Goal: Browse casually

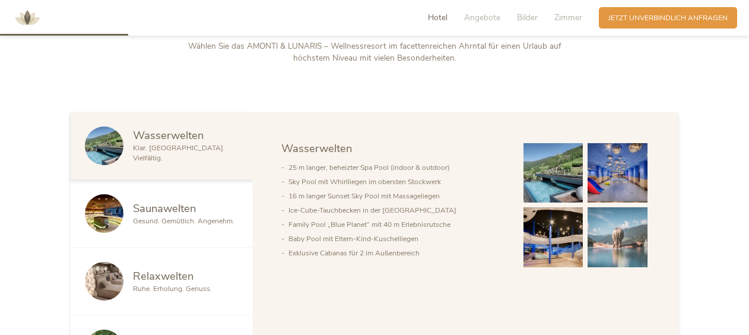
scroll to position [534, 0]
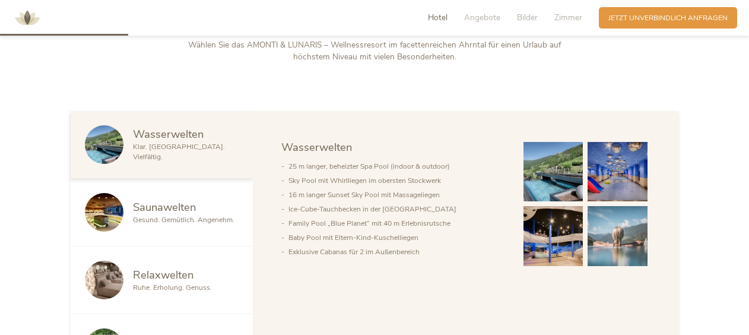
click at [561, 167] on img at bounding box center [554, 172] width 60 height 60
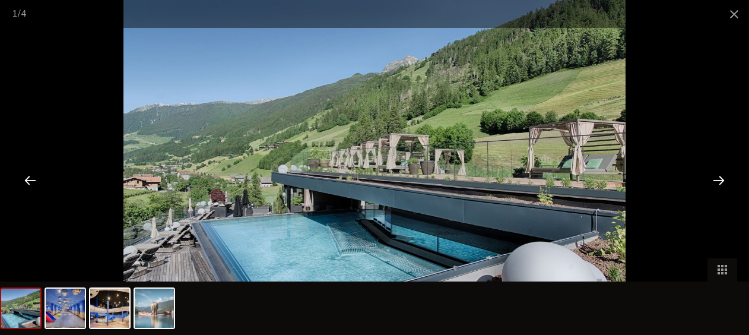
click at [721, 179] on div at bounding box center [719, 180] width 37 height 37
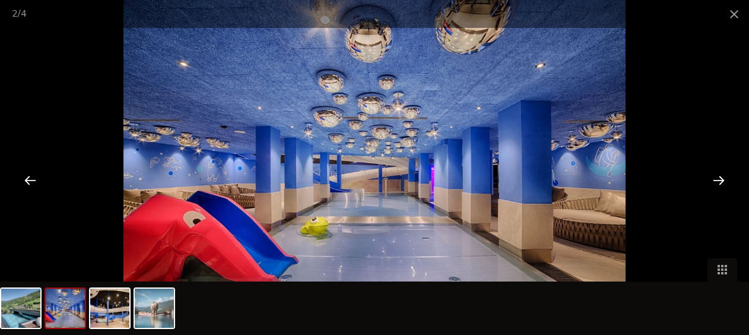
click at [721, 179] on div at bounding box center [719, 180] width 37 height 37
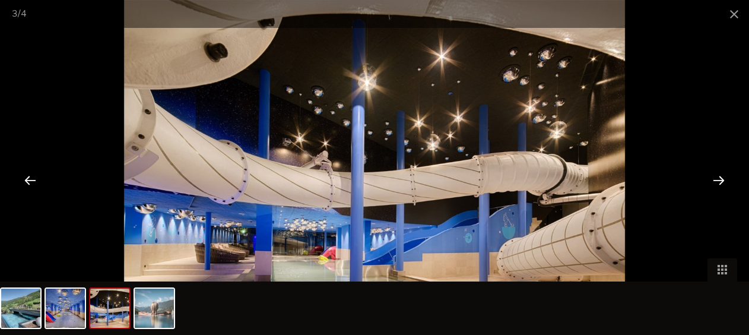
click at [721, 179] on div at bounding box center [719, 180] width 37 height 37
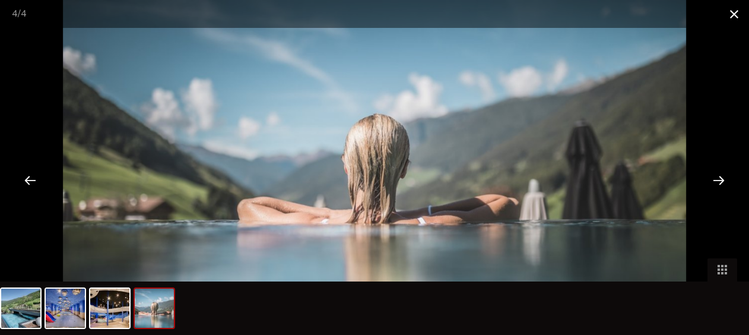
click at [737, 15] on span at bounding box center [735, 14] width 30 height 28
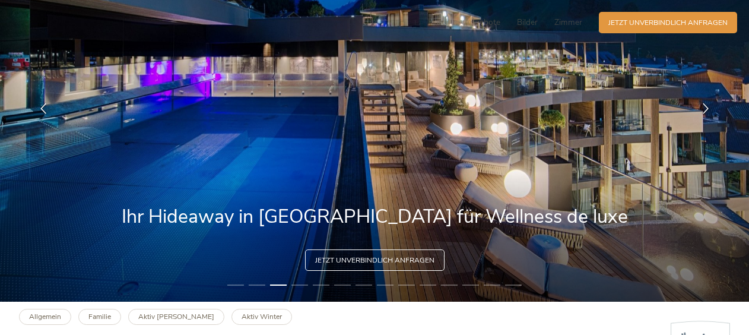
scroll to position [0, 0]
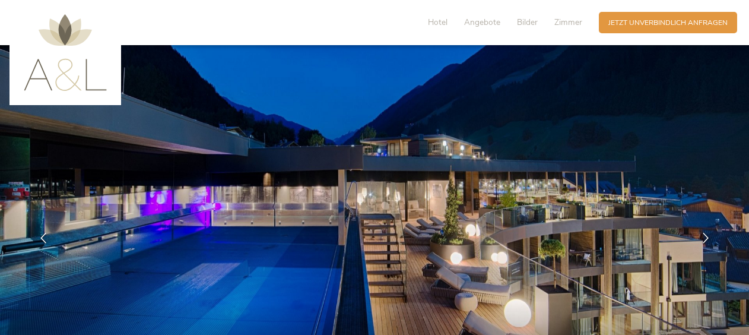
click at [55, 78] on img at bounding box center [65, 52] width 83 height 77
